Goal: Information Seeking & Learning: Learn about a topic

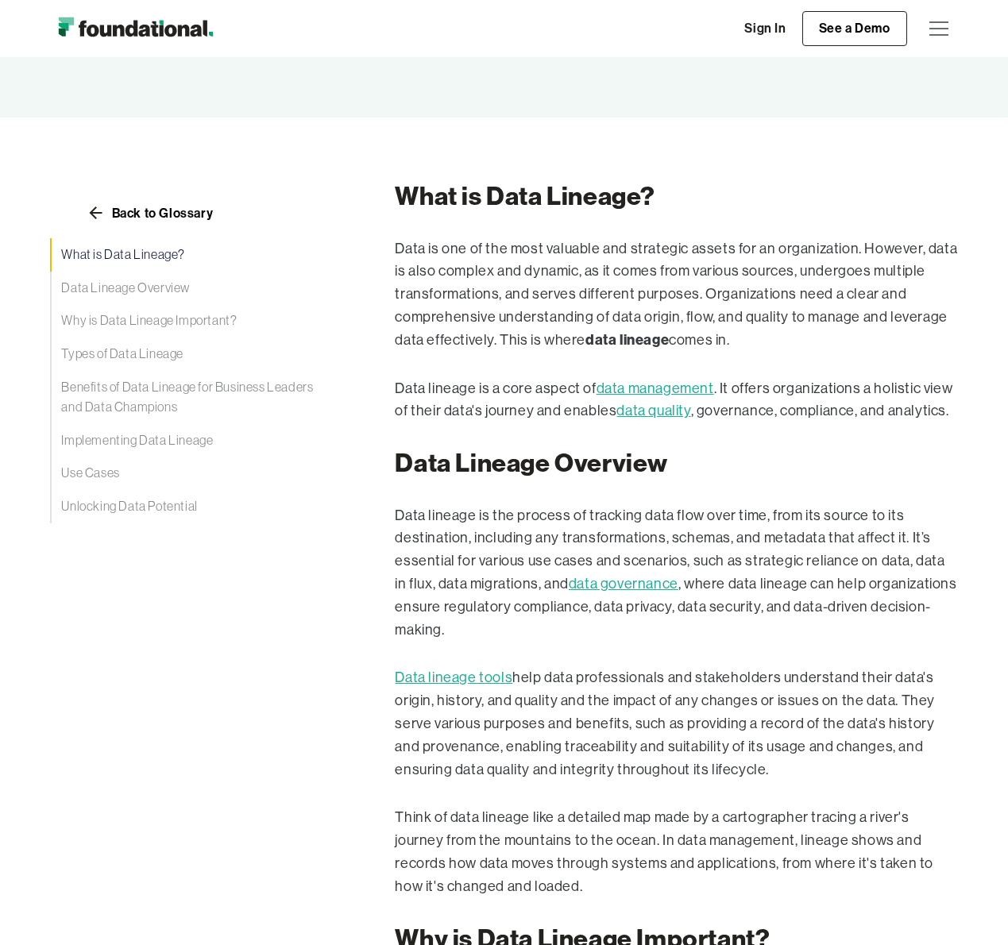
scroll to position [241, 0]
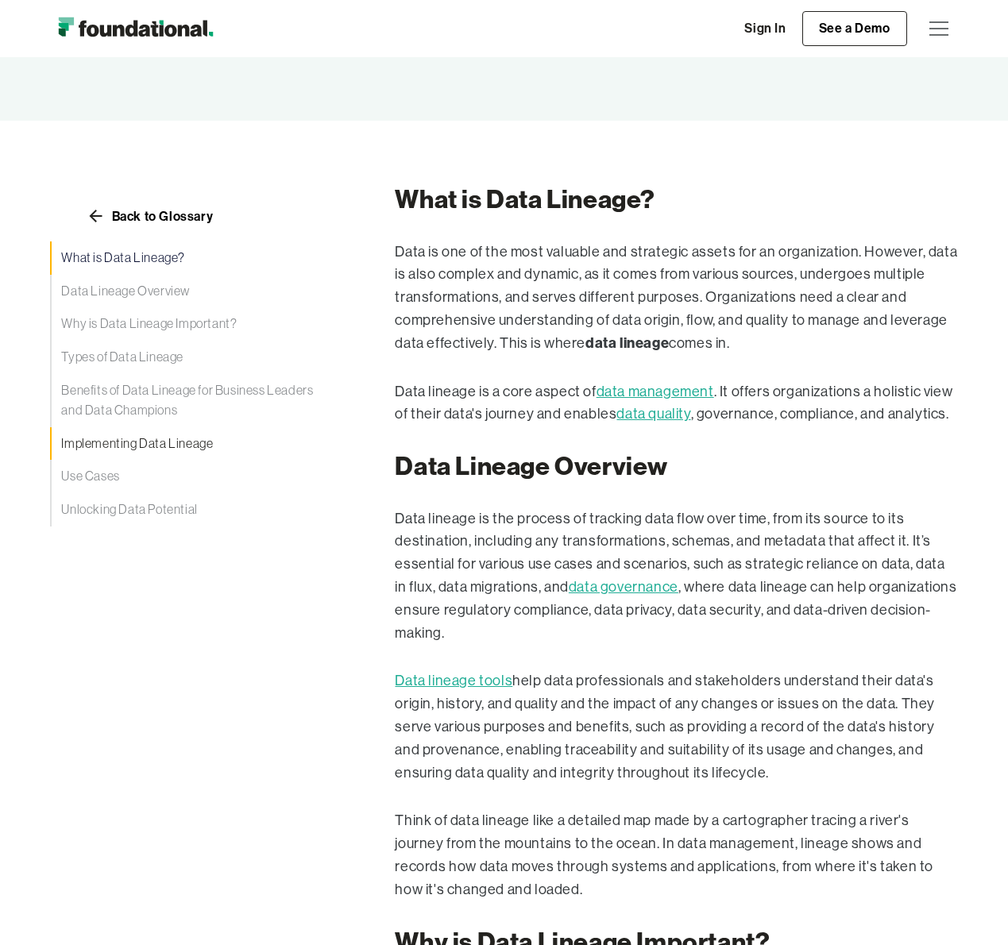
click at [137, 446] on link "Implementing Data Lineage" at bounding box center [190, 443] width 281 height 33
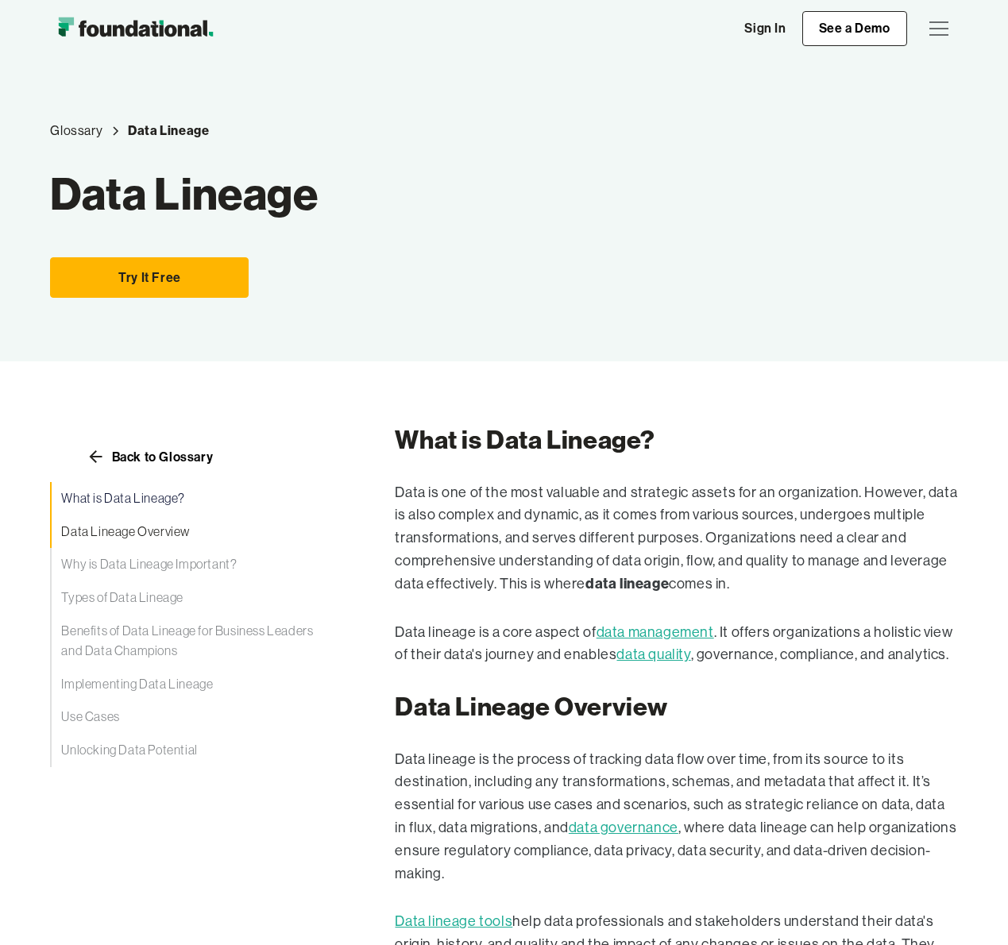
click at [119, 535] on link "Data Lineage Overview" at bounding box center [190, 531] width 281 height 33
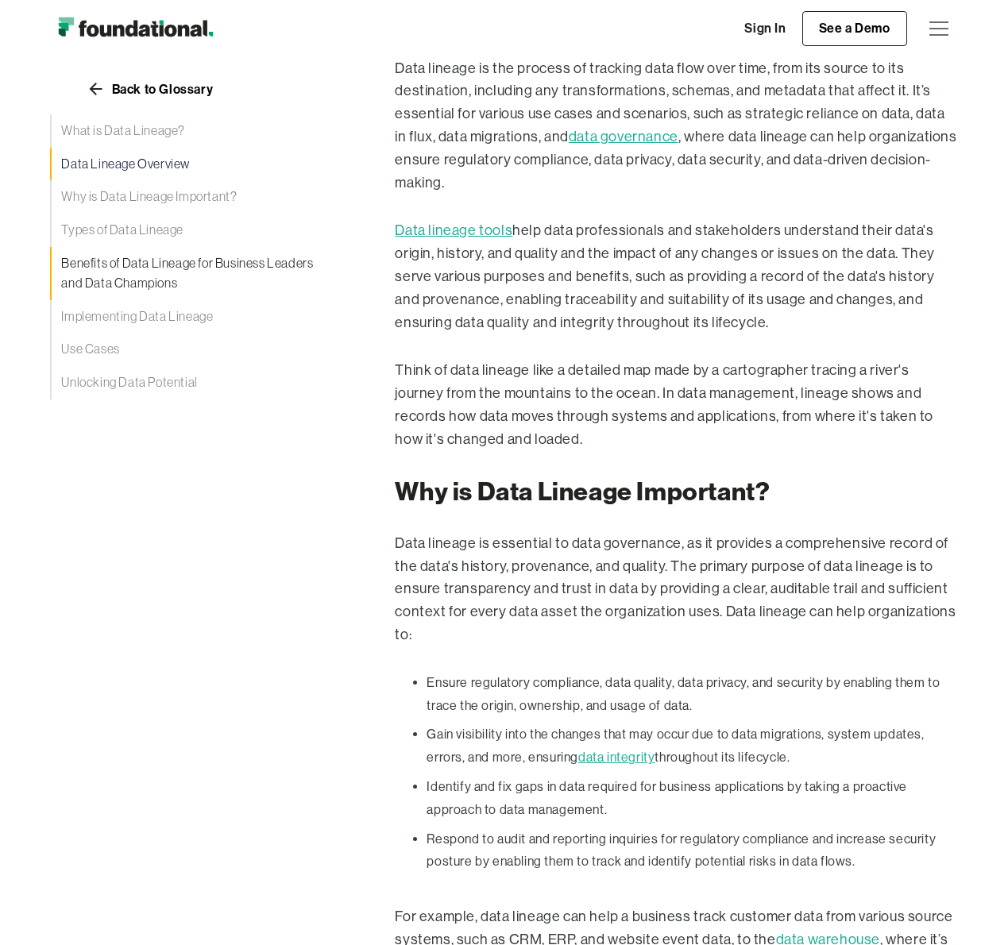
scroll to position [692, 0]
click at [104, 388] on link "Unlocking Data Potential" at bounding box center [190, 382] width 281 height 33
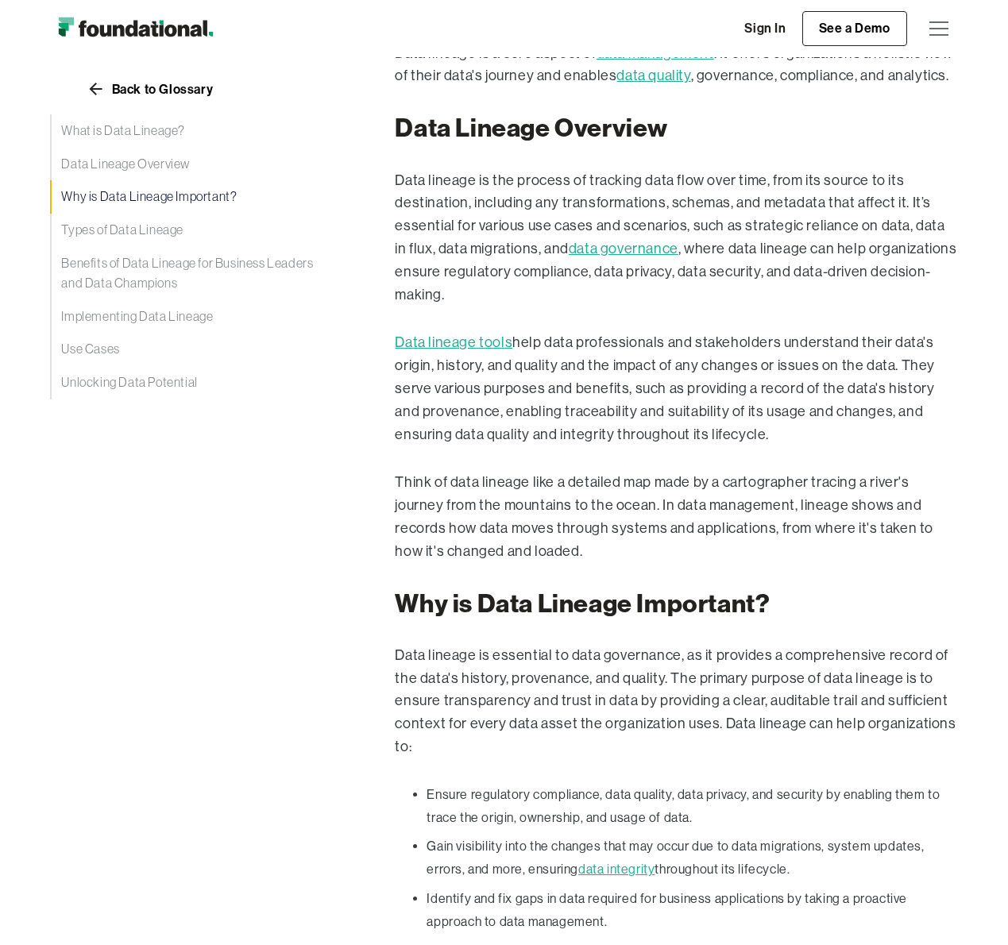
scroll to position [461, 0]
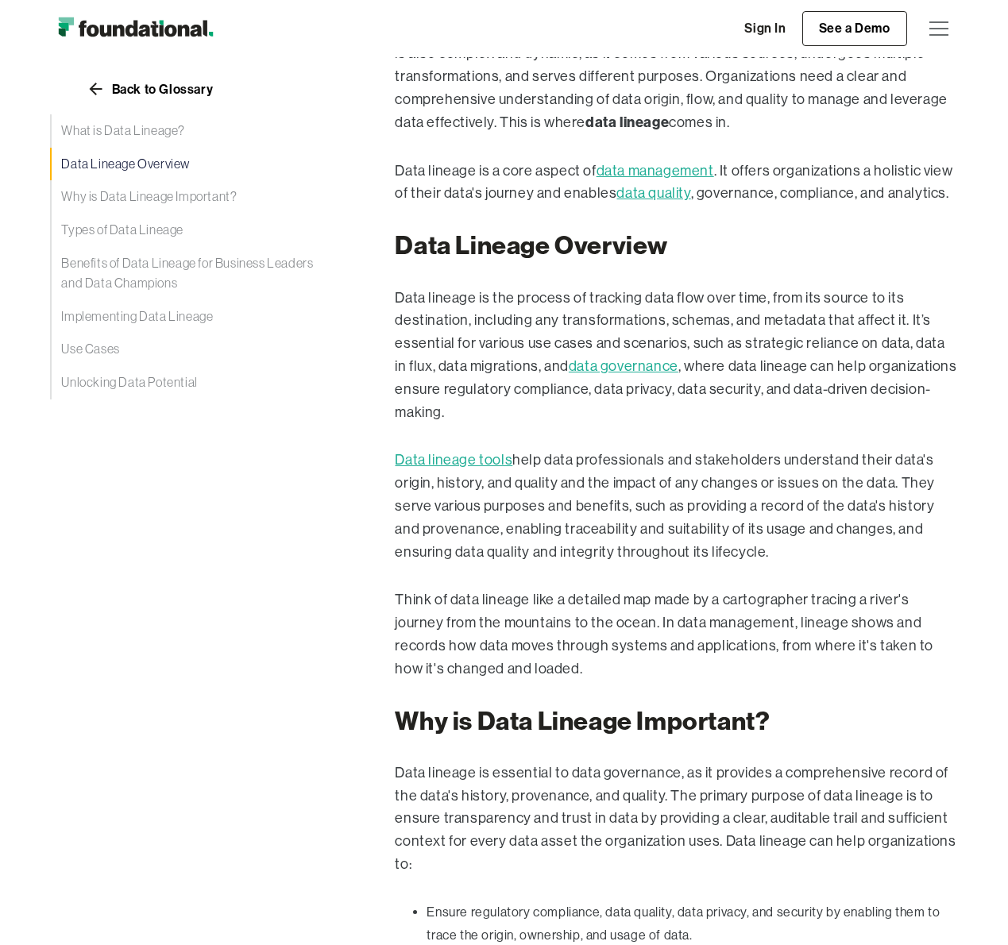
click at [133, 23] on img "home" at bounding box center [135, 29] width 171 height 32
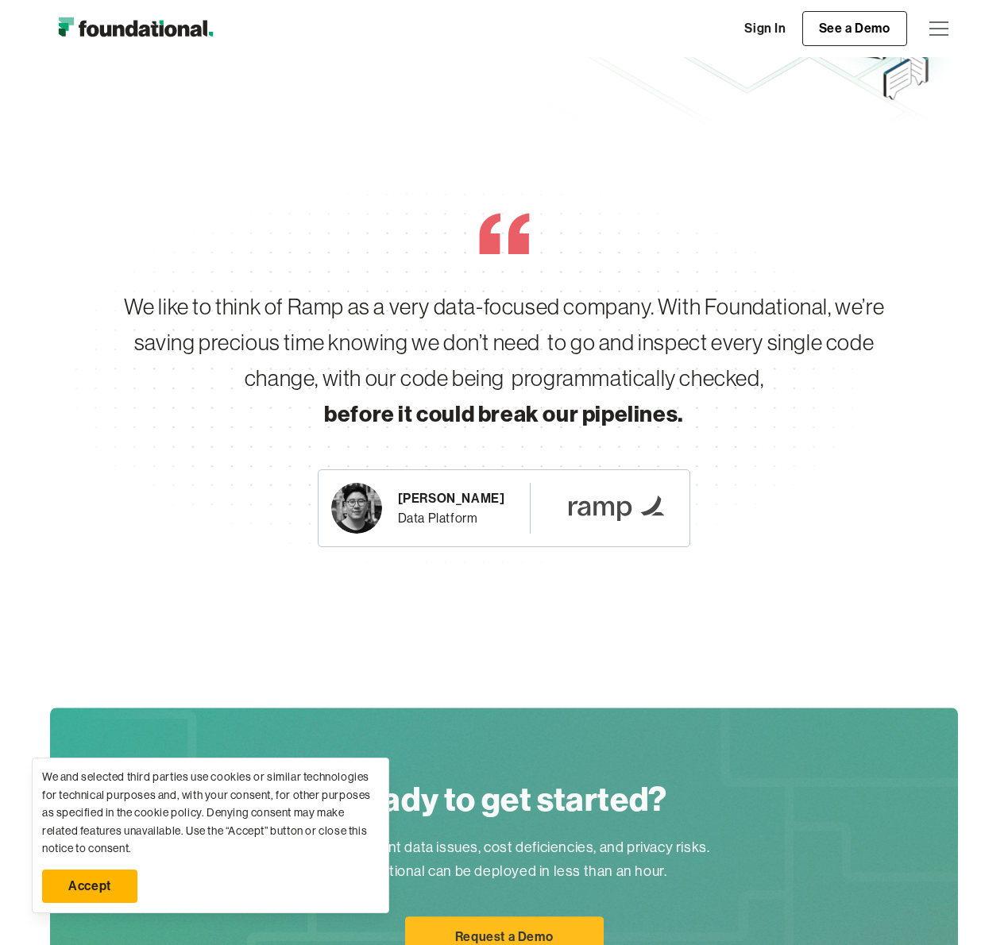
scroll to position [2583, 0]
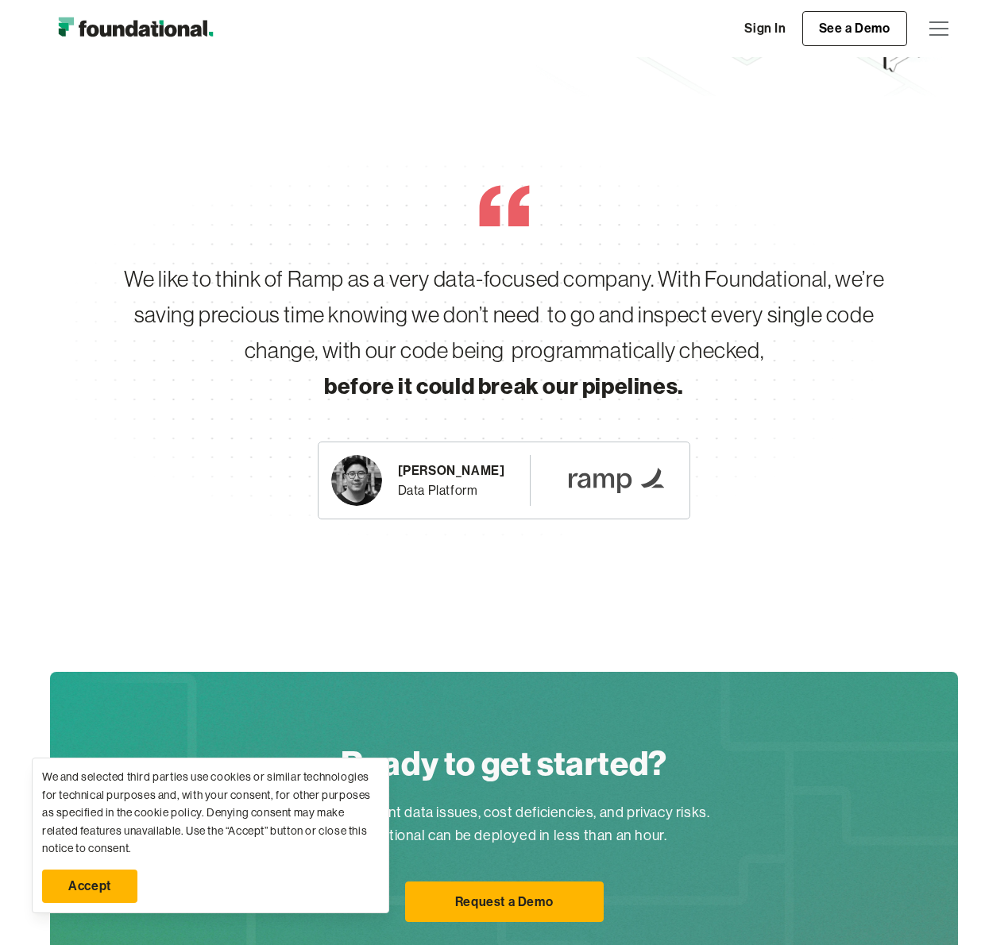
click at [106, 893] on link "Accept" at bounding box center [89, 886] width 95 height 33
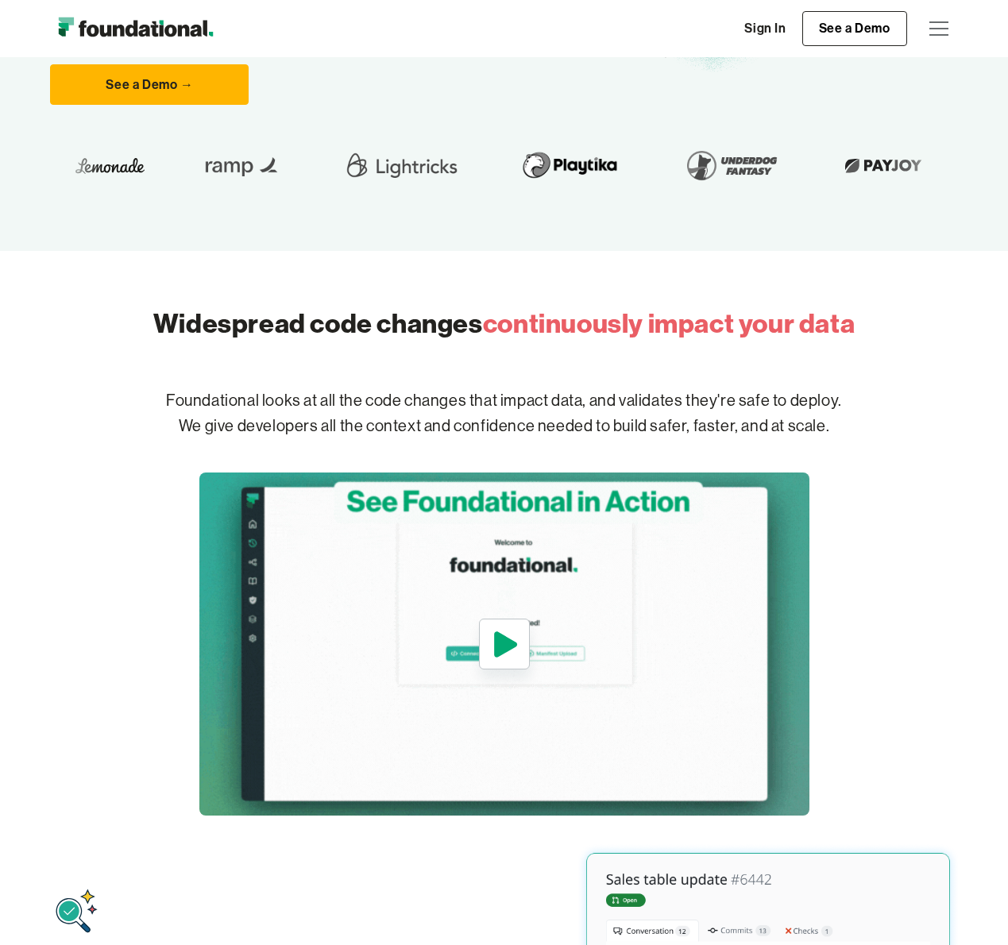
scroll to position [0, 0]
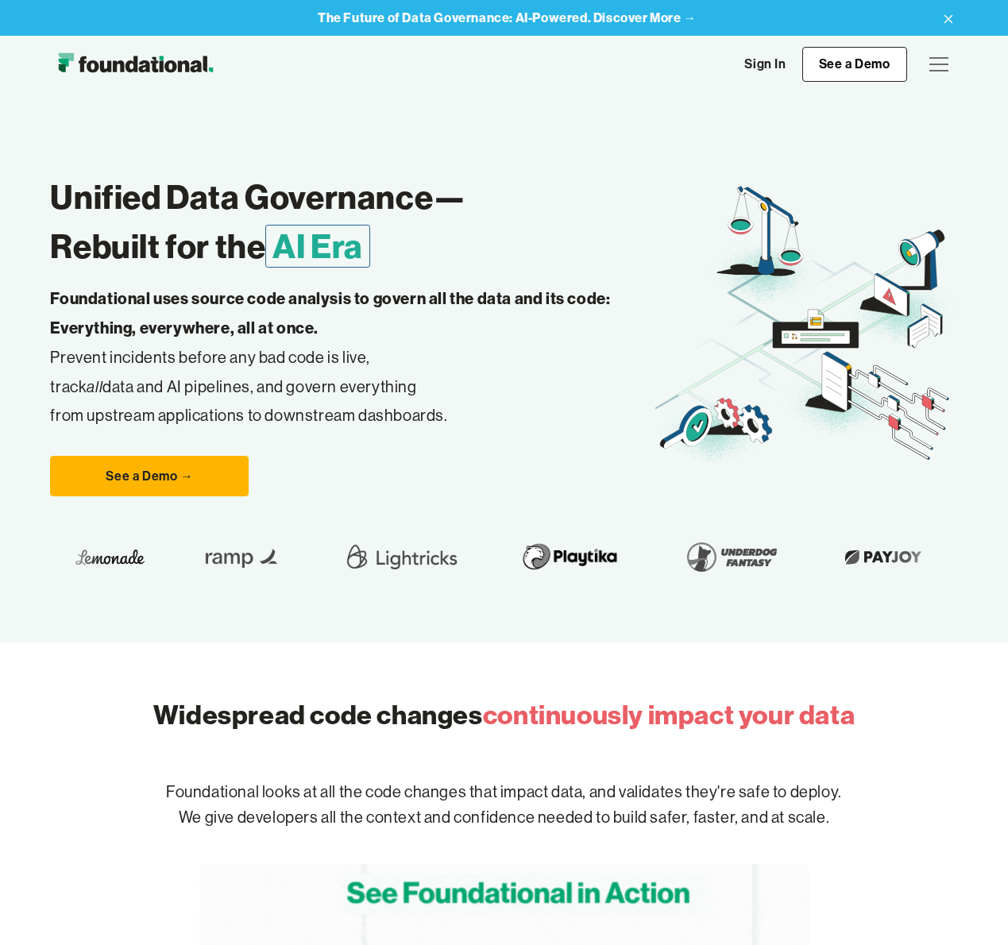
click at [950, 14] on icon at bounding box center [948, 18] width 19 height 25
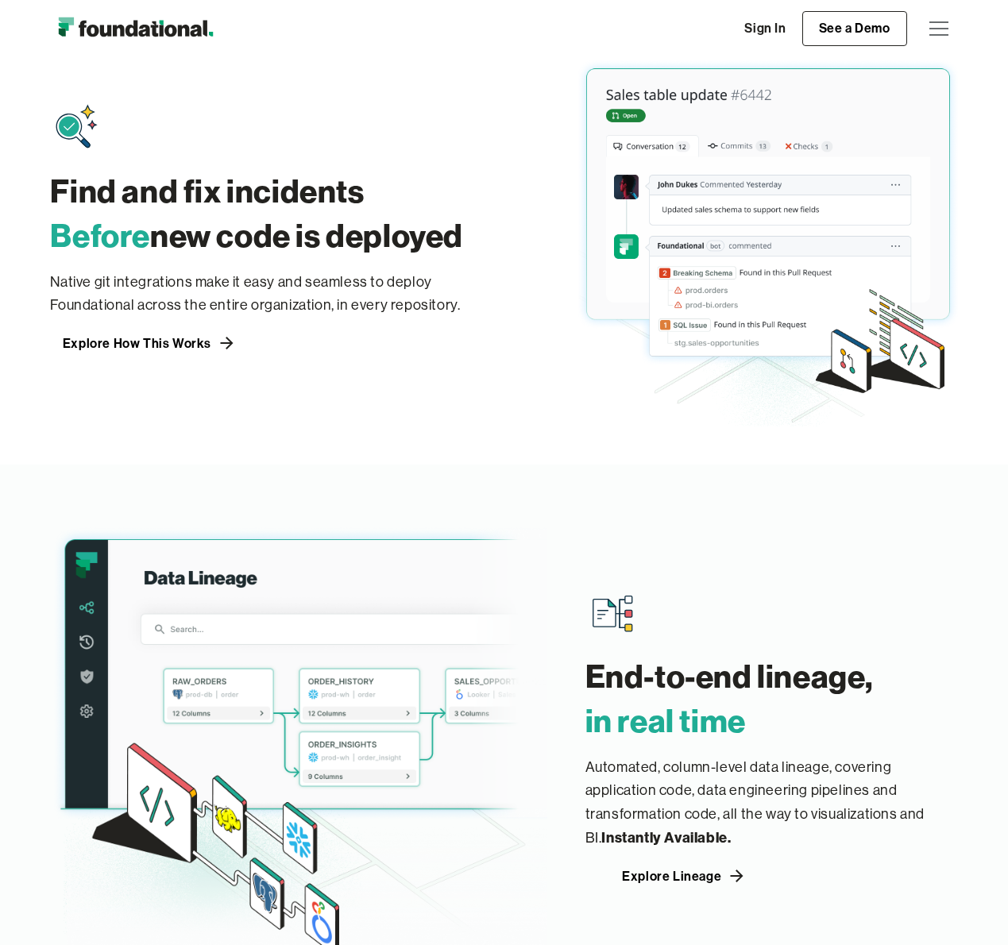
scroll to position [1141, 0]
